Goal: Task Accomplishment & Management: Use online tool/utility

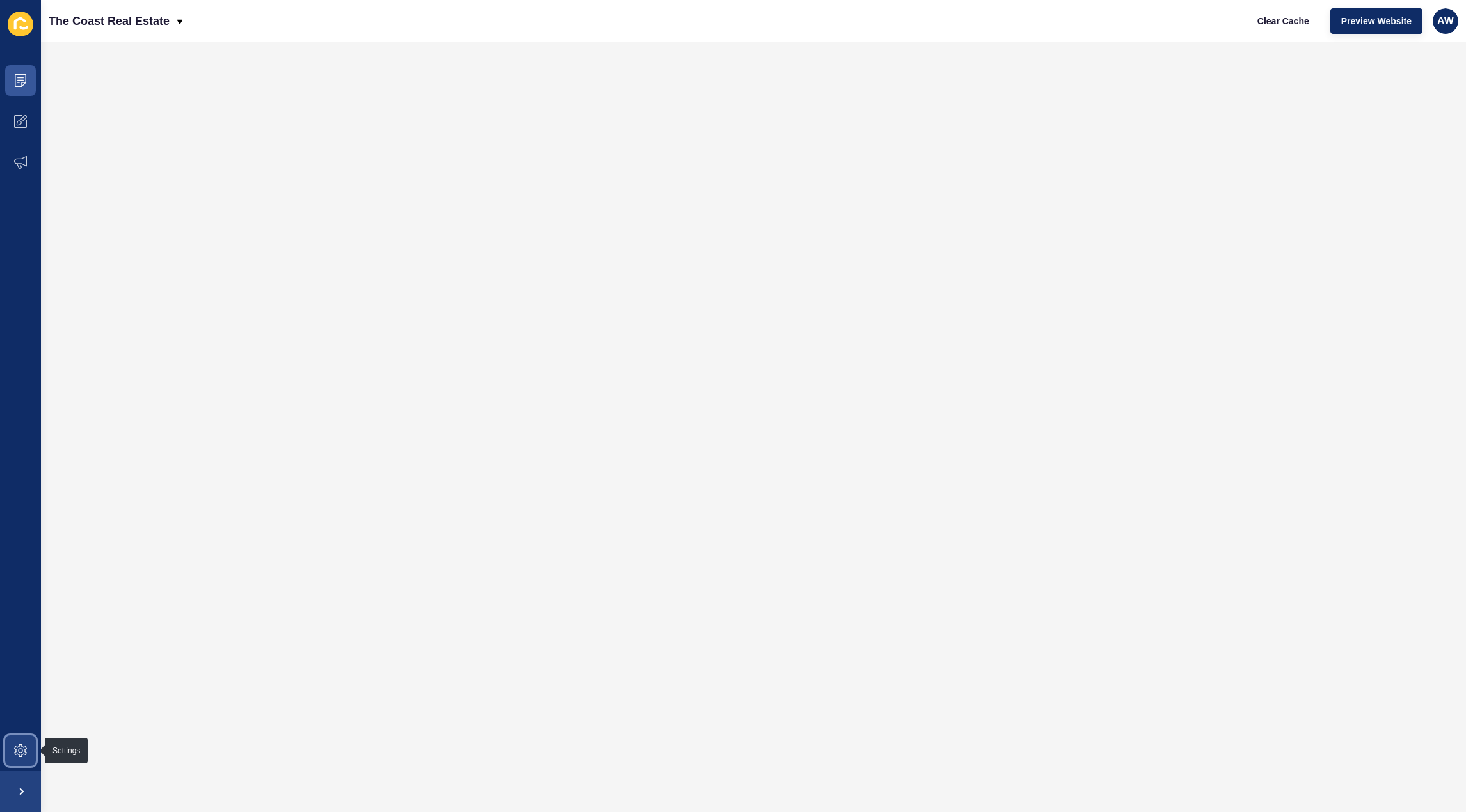
click at [14, 751] on icon at bounding box center [20, 751] width 13 height 13
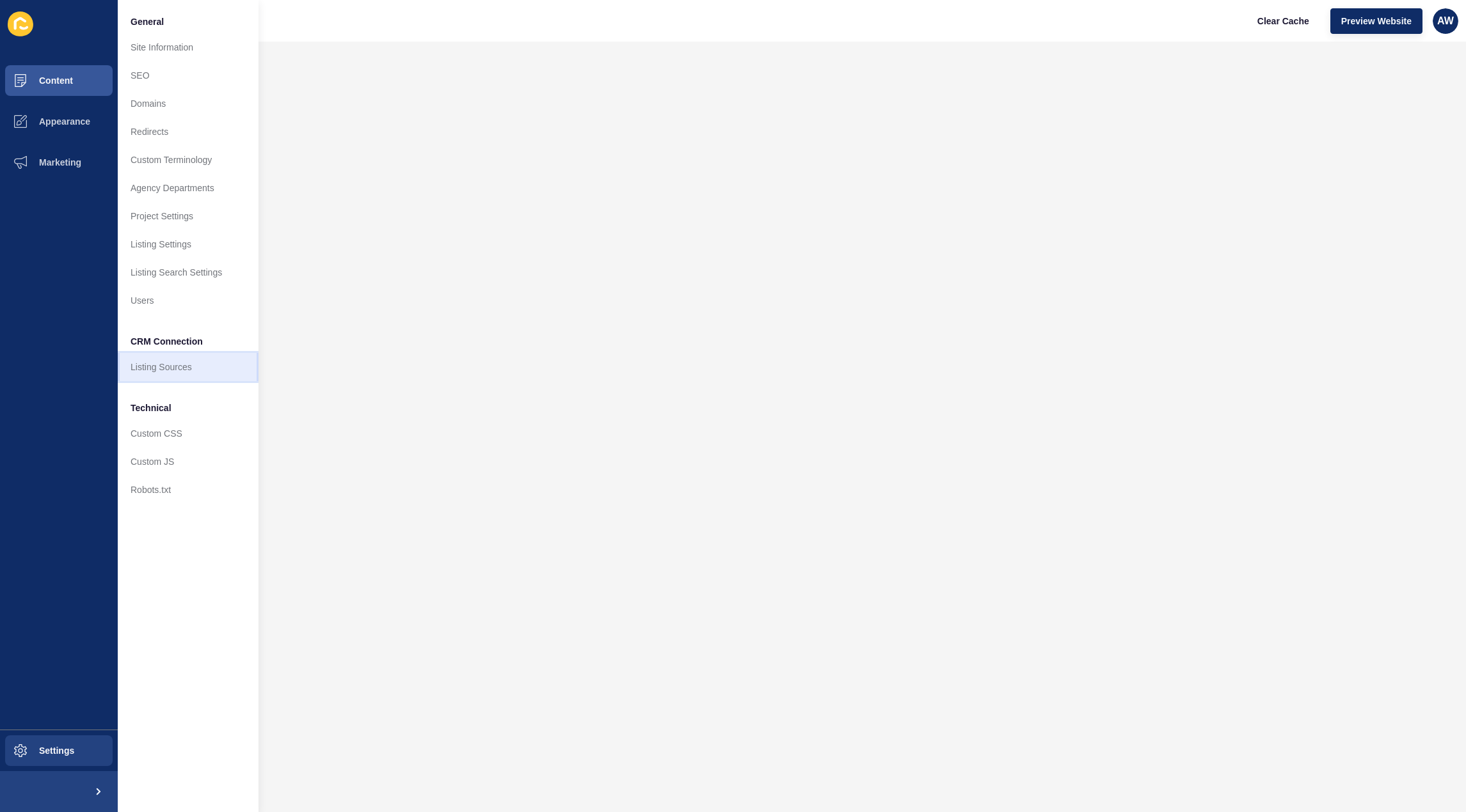
click at [163, 369] on link "Listing Sources" at bounding box center [188, 367] width 141 height 28
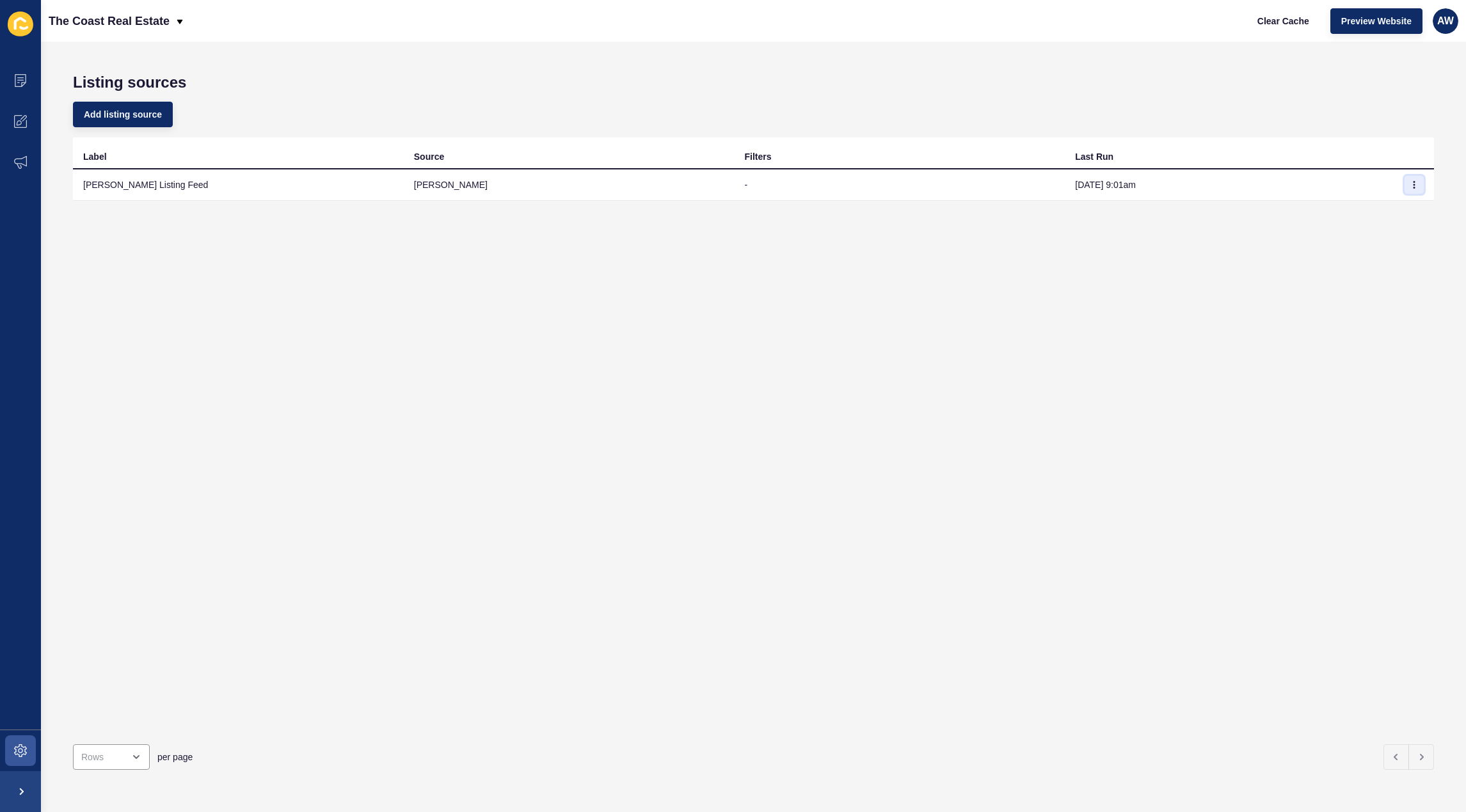
click at [1405, 179] on button "button" at bounding box center [1414, 184] width 20 height 18
click at [1347, 211] on link "Sync now" at bounding box center [1369, 210] width 90 height 28
click at [1271, 25] on span "Clear Cache" at bounding box center [1283, 21] width 52 height 13
click at [1287, 22] on span "Clear Cache" at bounding box center [1283, 21] width 52 height 13
